Goal: Use online tool/utility: Utilize a website feature to perform a specific function

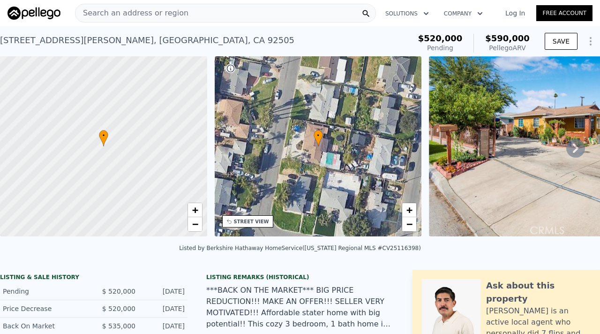
click at [116, 14] on span "Search an address or region" at bounding box center [131, 12] width 113 height 11
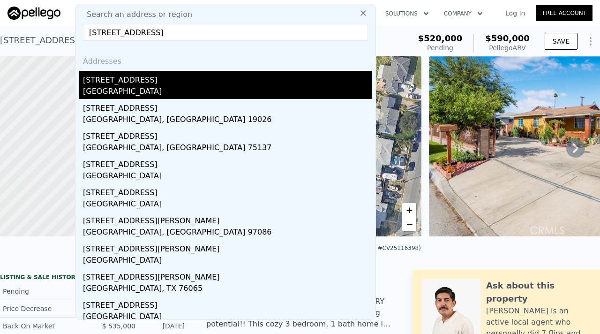
type input "[STREET_ADDRESS]"
click at [101, 91] on div "[GEOGRAPHIC_DATA]" at bounding box center [227, 92] width 289 height 13
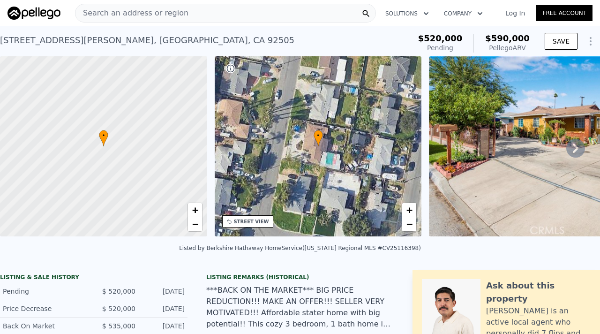
type input "3"
type input "1100"
type input "1772"
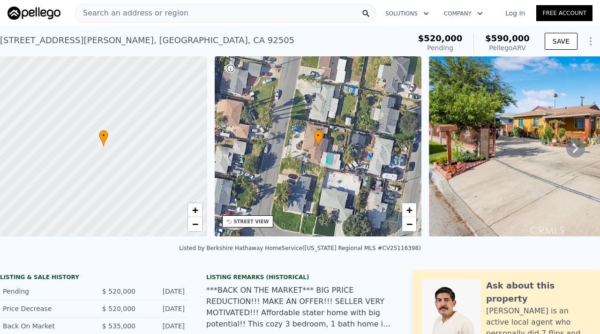
type input "6600"
type input "12000"
type input "$ 572,000"
type input "$ 34,870"
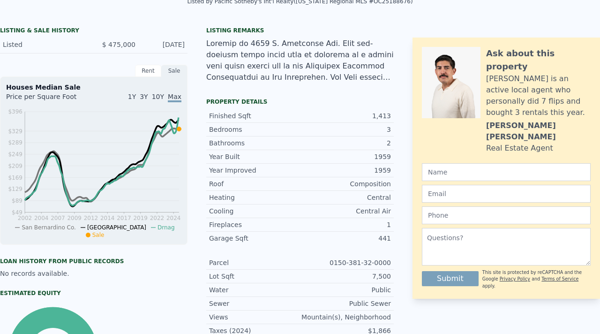
scroll to position [3, 0]
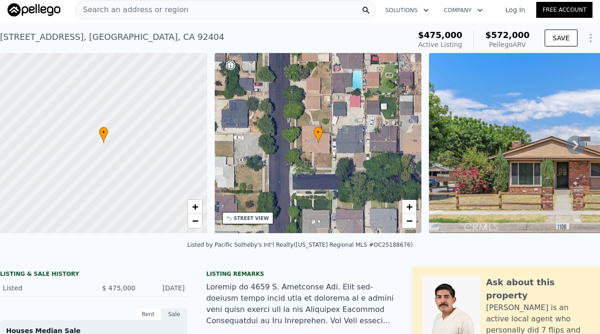
click at [124, 11] on span "Search an address or region" at bounding box center [131, 9] width 113 height 11
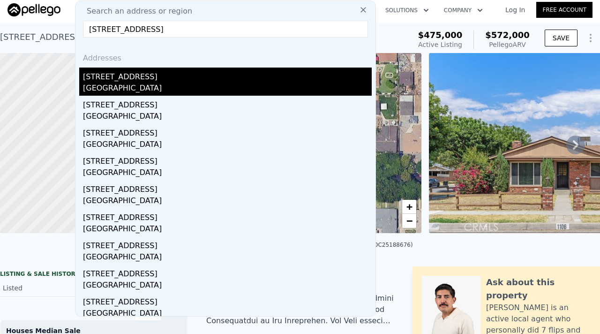
type input "[STREET_ADDRESS]"
click at [123, 84] on div "[GEOGRAPHIC_DATA]" at bounding box center [227, 88] width 289 height 13
